Goal: Task Accomplishment & Management: Use online tool/utility

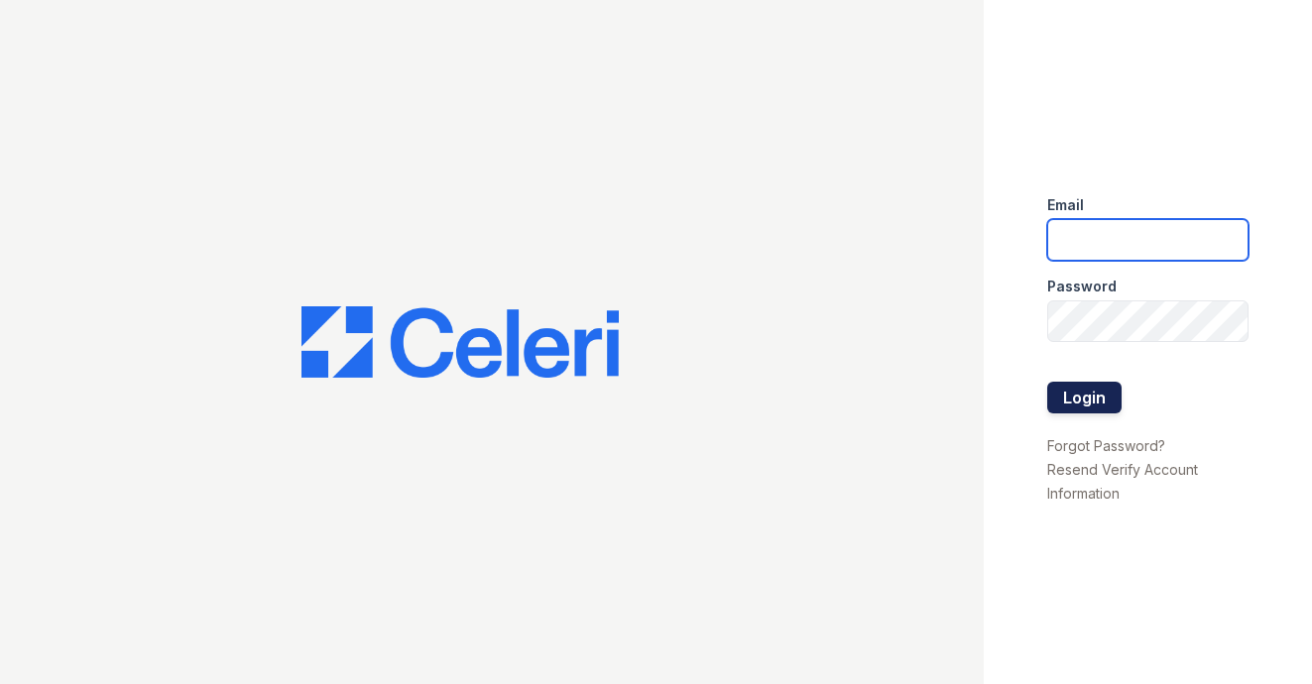
type input "[EMAIL_ADDRESS][DOMAIN_NAME]"
click at [1065, 391] on button "Login" at bounding box center [1084, 398] width 74 height 32
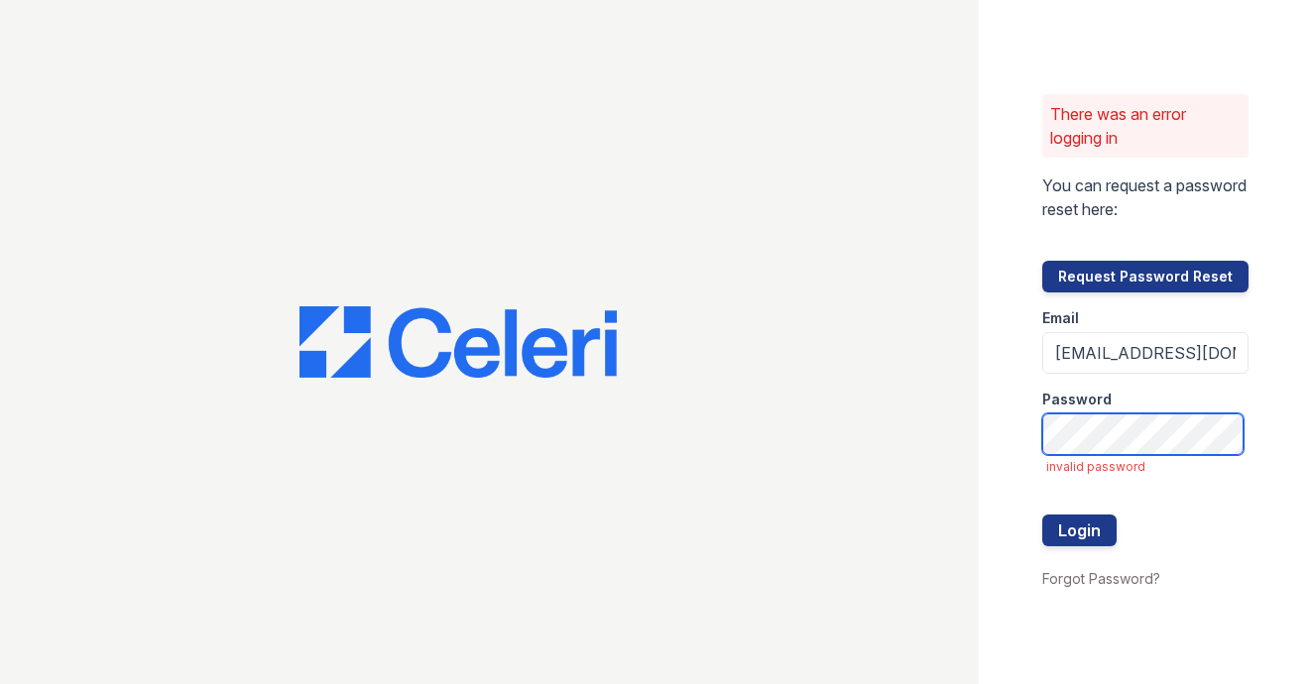
click at [936, 448] on div "There was an error logging in You can request a password reset here: Request Pa…" at bounding box center [656, 342] width 1312 height 684
click at [1042, 515] on button "Login" at bounding box center [1079, 531] width 74 height 32
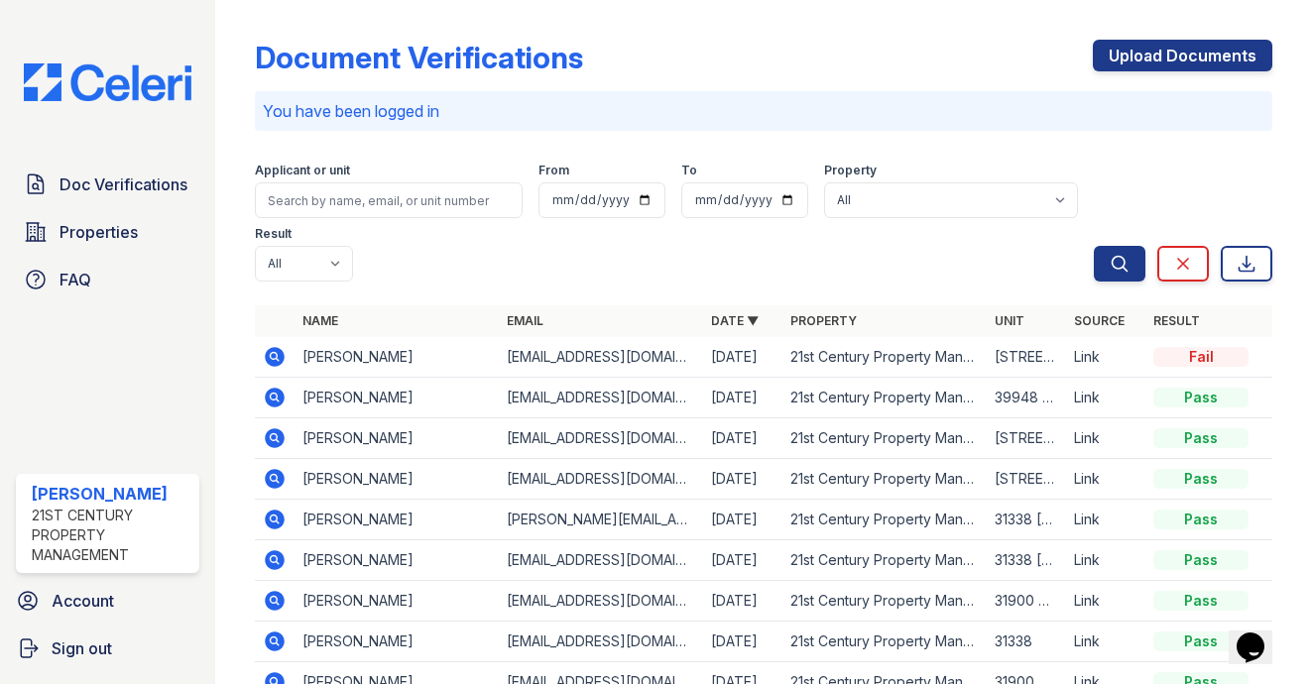
click at [273, 356] on icon at bounding box center [273, 355] width 5 height 5
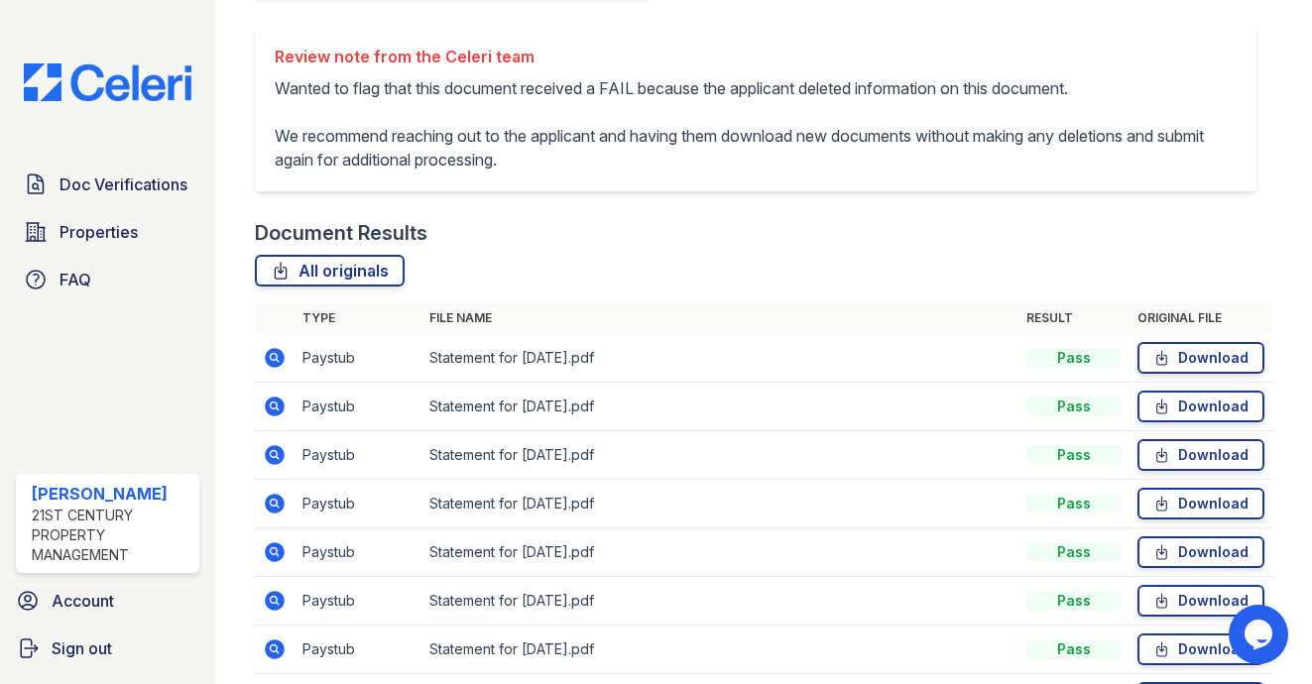
scroll to position [731, 0]
